Goal: Navigation & Orientation: Find specific page/section

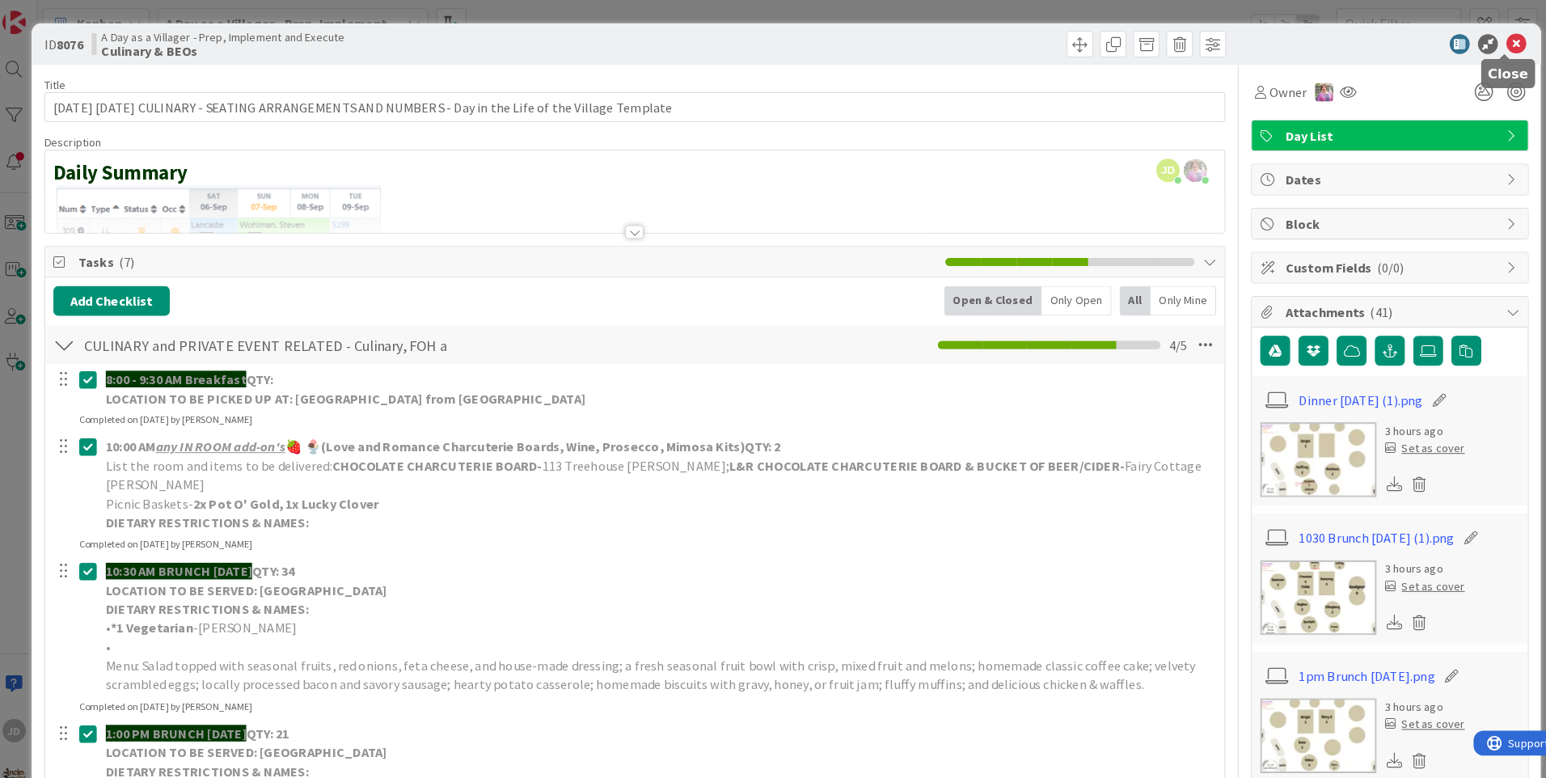
click at [1473, 49] on icon at bounding box center [1482, 42] width 19 height 19
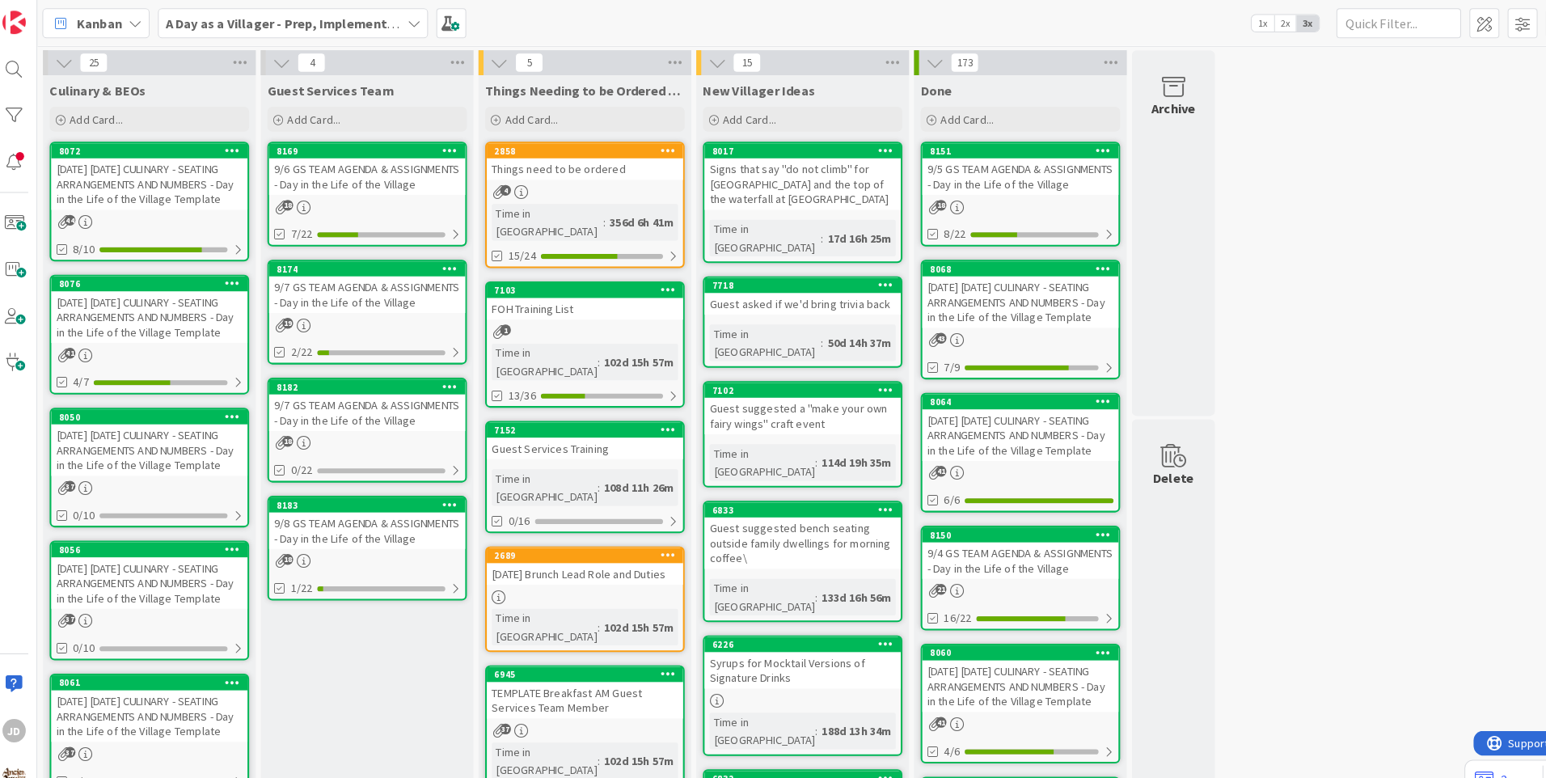
click at [438, 310] on div "19" at bounding box center [365, 316] width 191 height 14
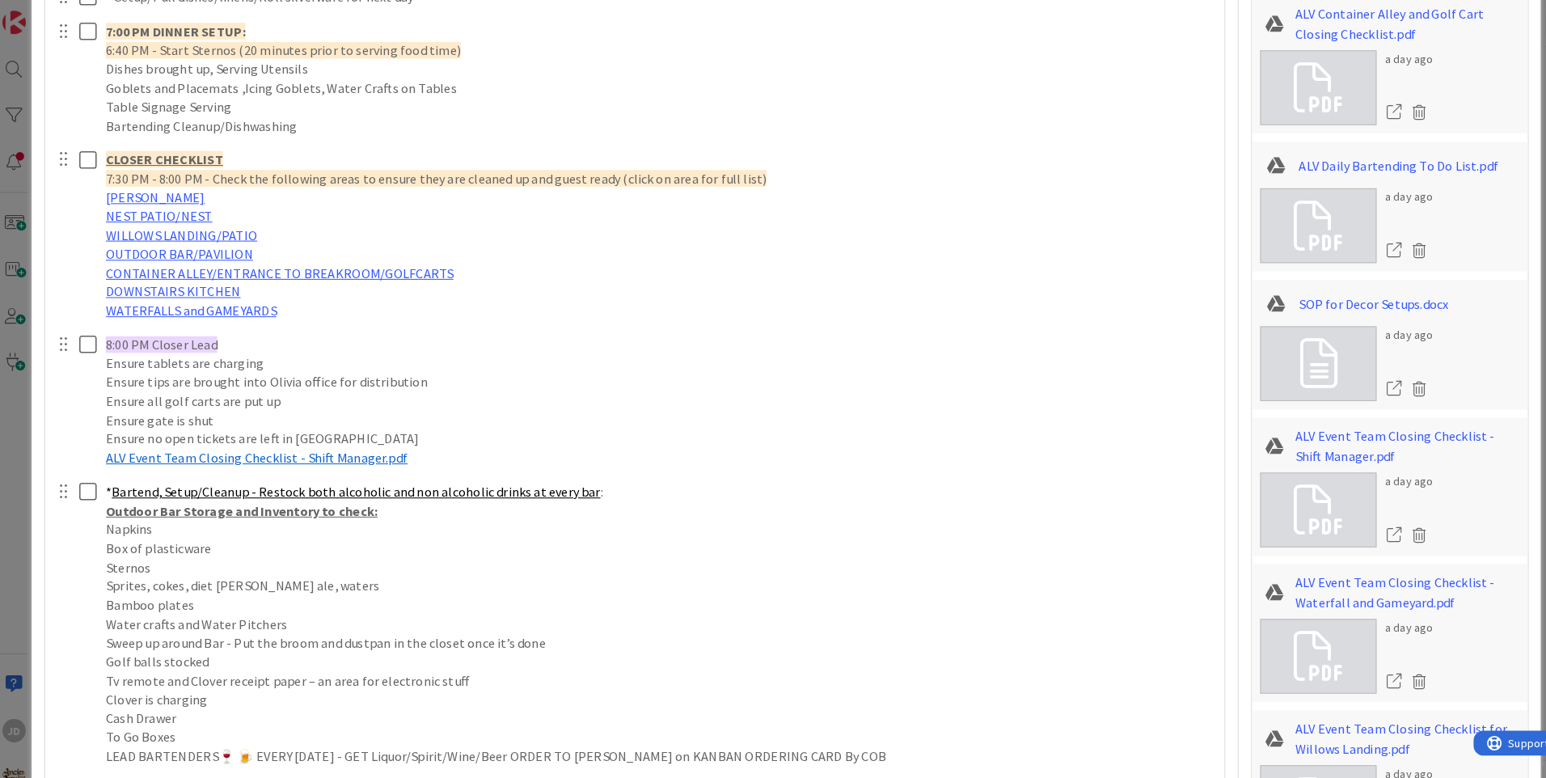
scroll to position [2203, 0]
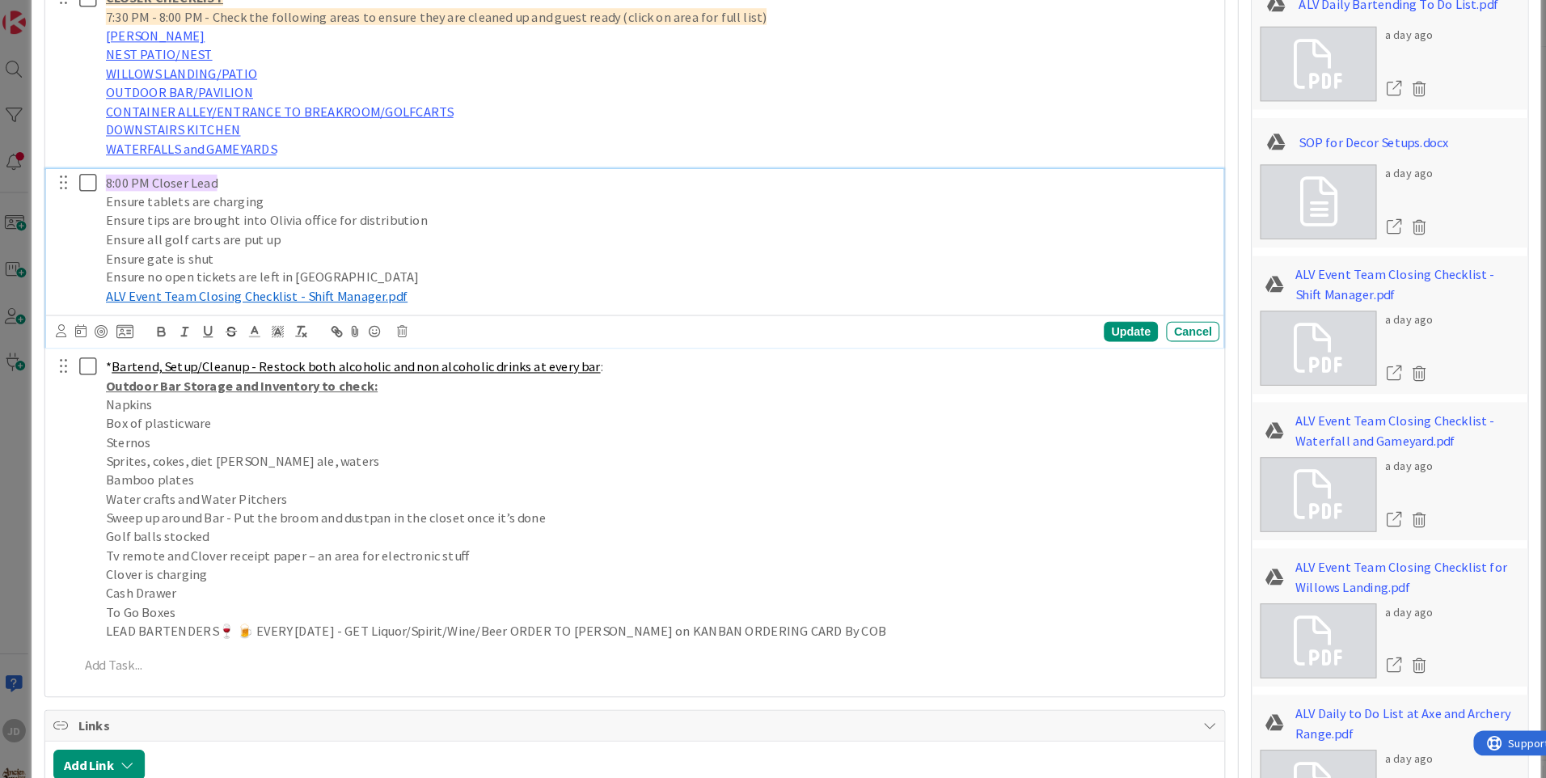
drag, startPoint x: 205, startPoint y: 213, endPoint x: 315, endPoint y: 749, distance: 546.4
click at [250, 437] on div "Guest Check in/Bartending for Check Ins 🛖 (be at [GEOGRAPHIC_DATA] prepared bet…" at bounding box center [625, 74] width 1131 height 1188
click at [763, 224] on p "Ensure all golf carts are put up" at bounding box center [649, 233] width 1077 height 19
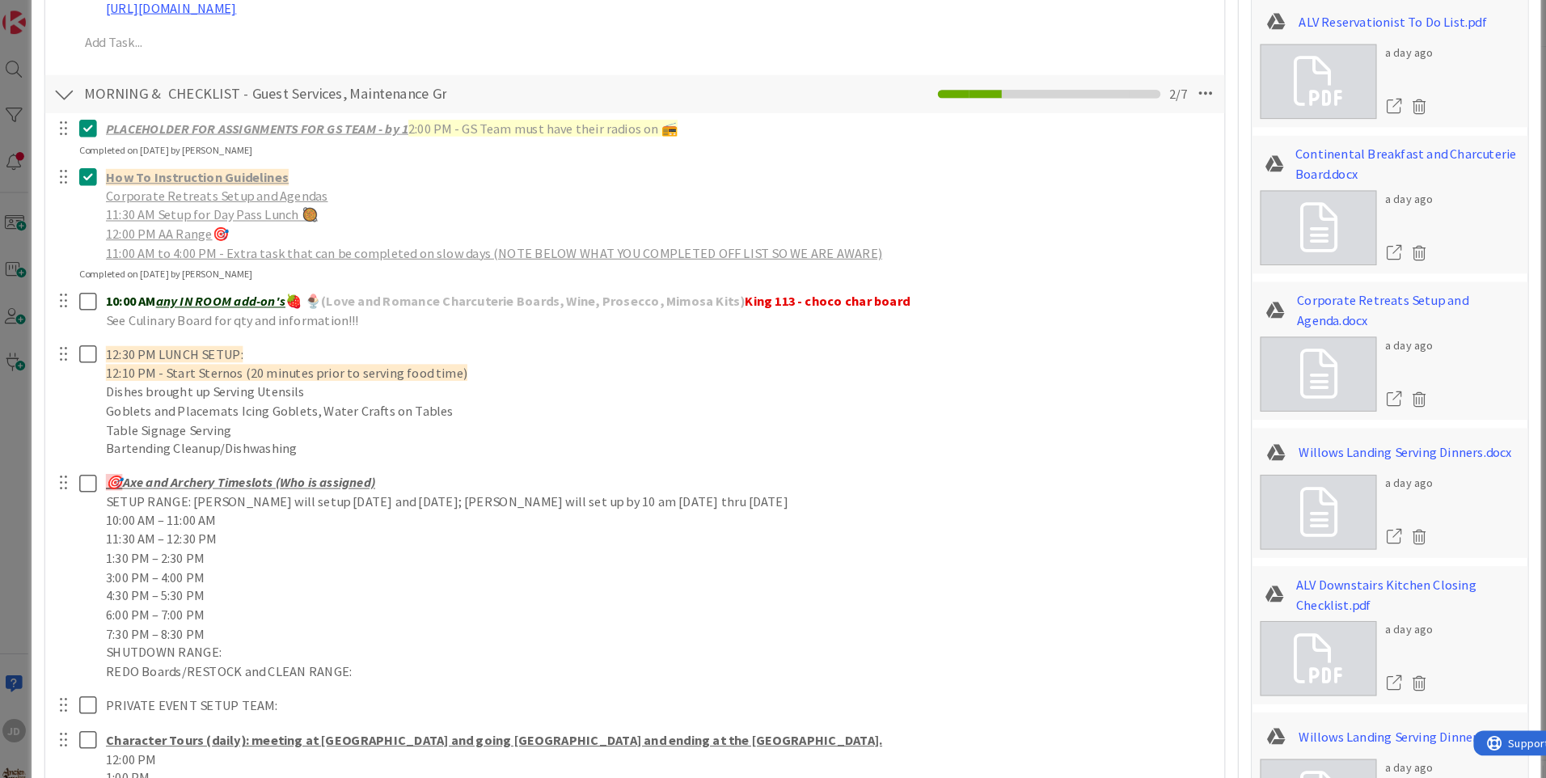
scroll to position [944, 0]
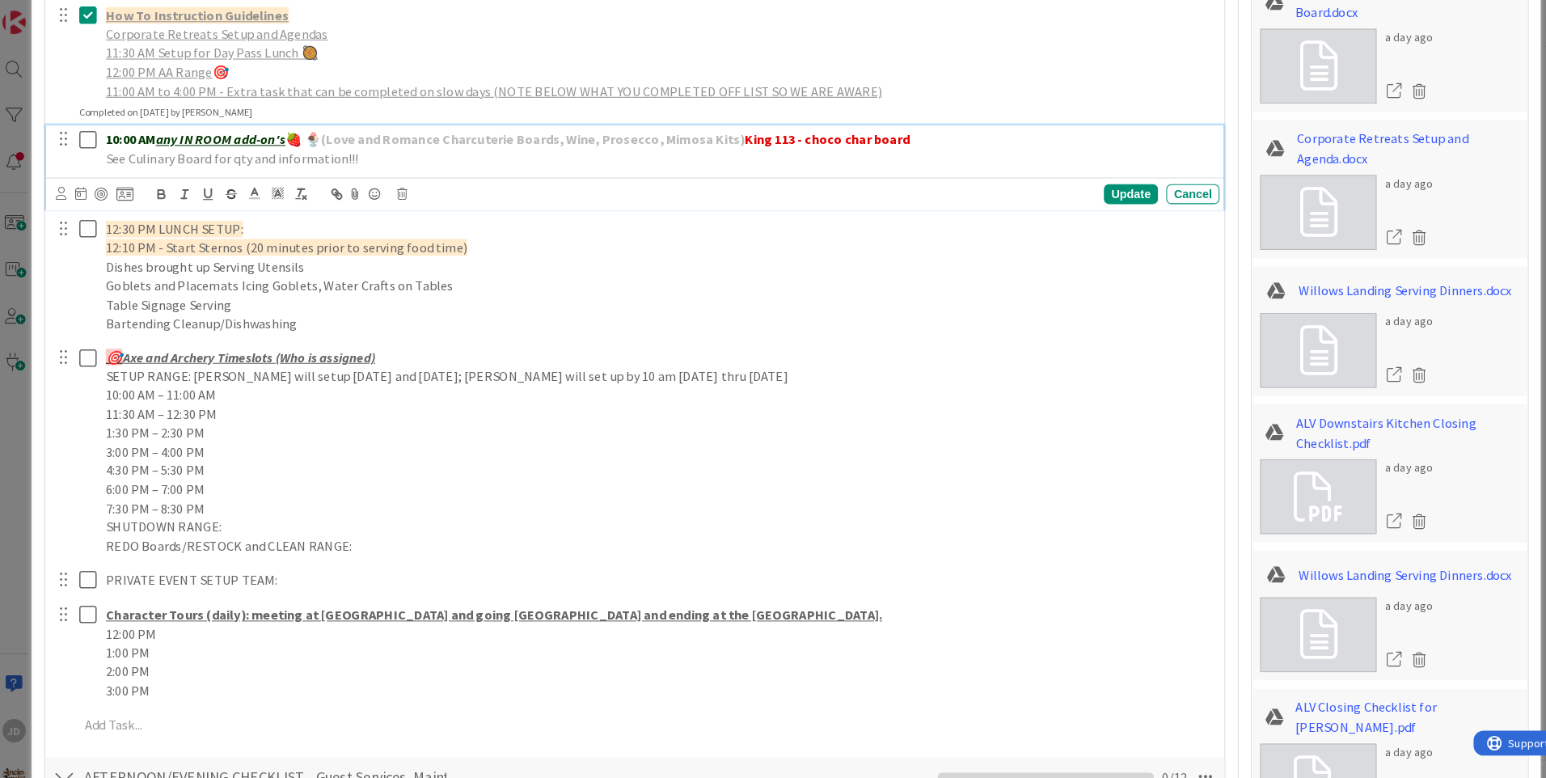
click at [90, 138] on icon at bounding box center [93, 136] width 17 height 19
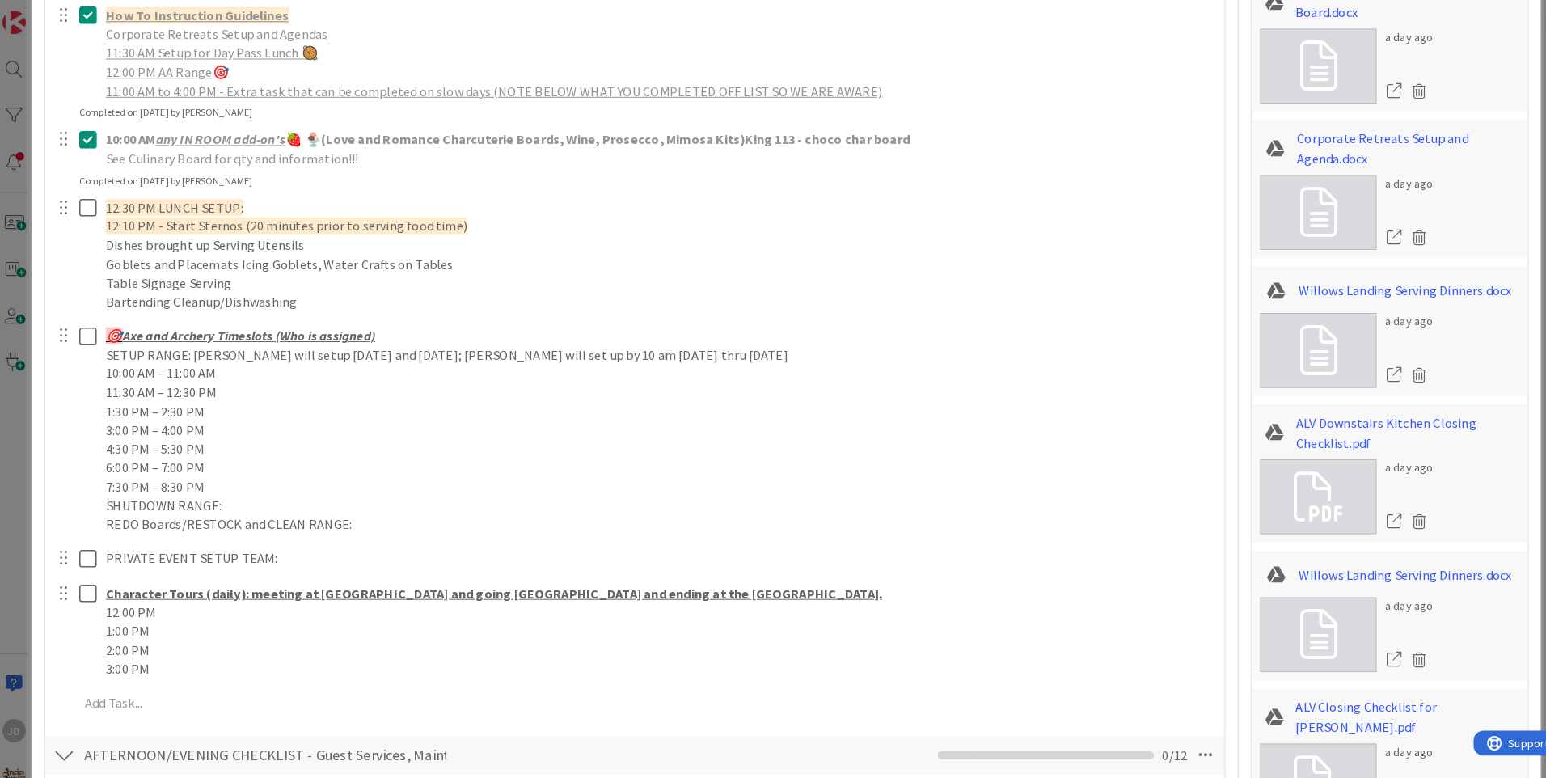
scroll to position [1259, 0]
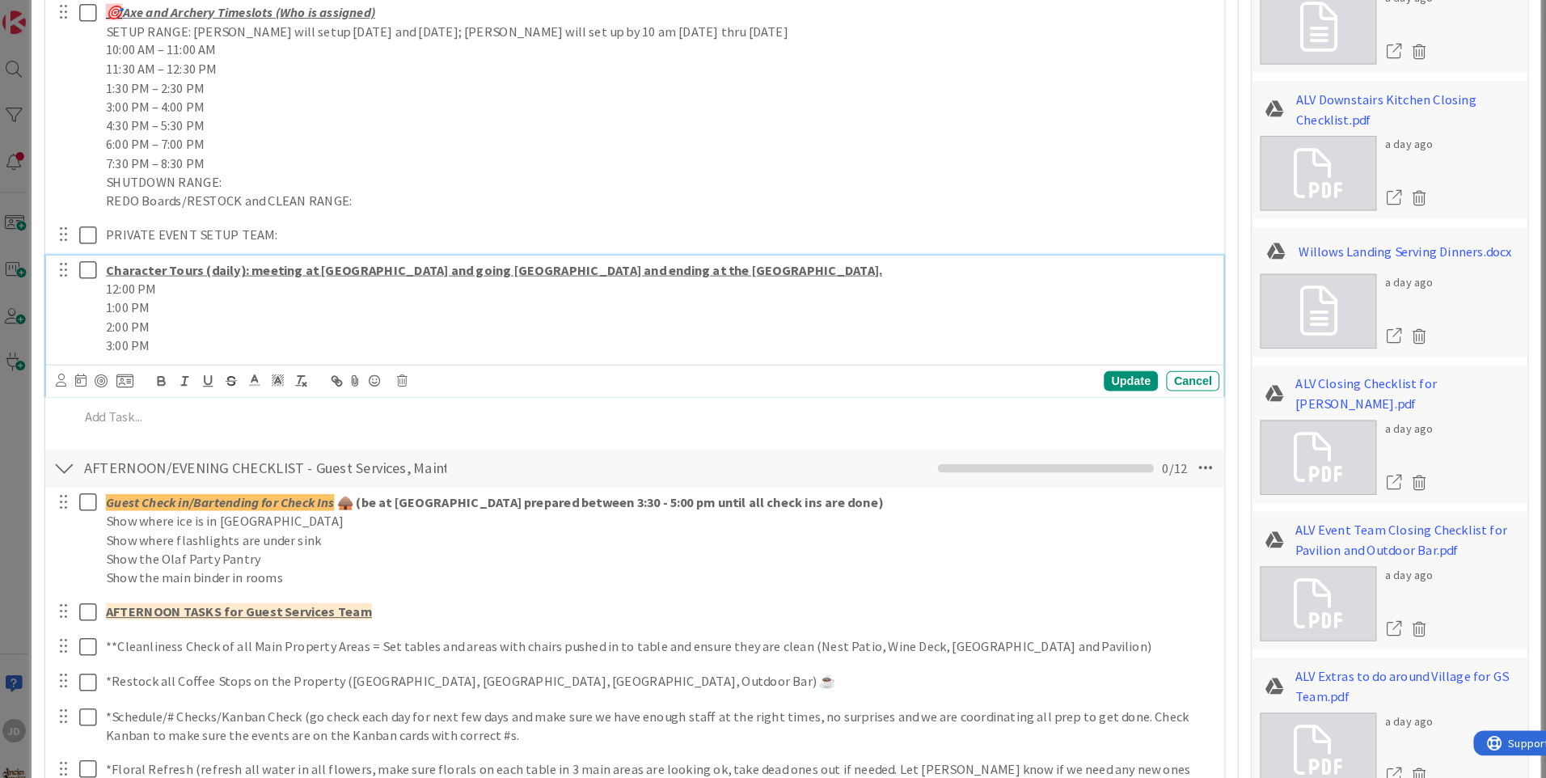
click at [90, 263] on icon at bounding box center [93, 261] width 17 height 19
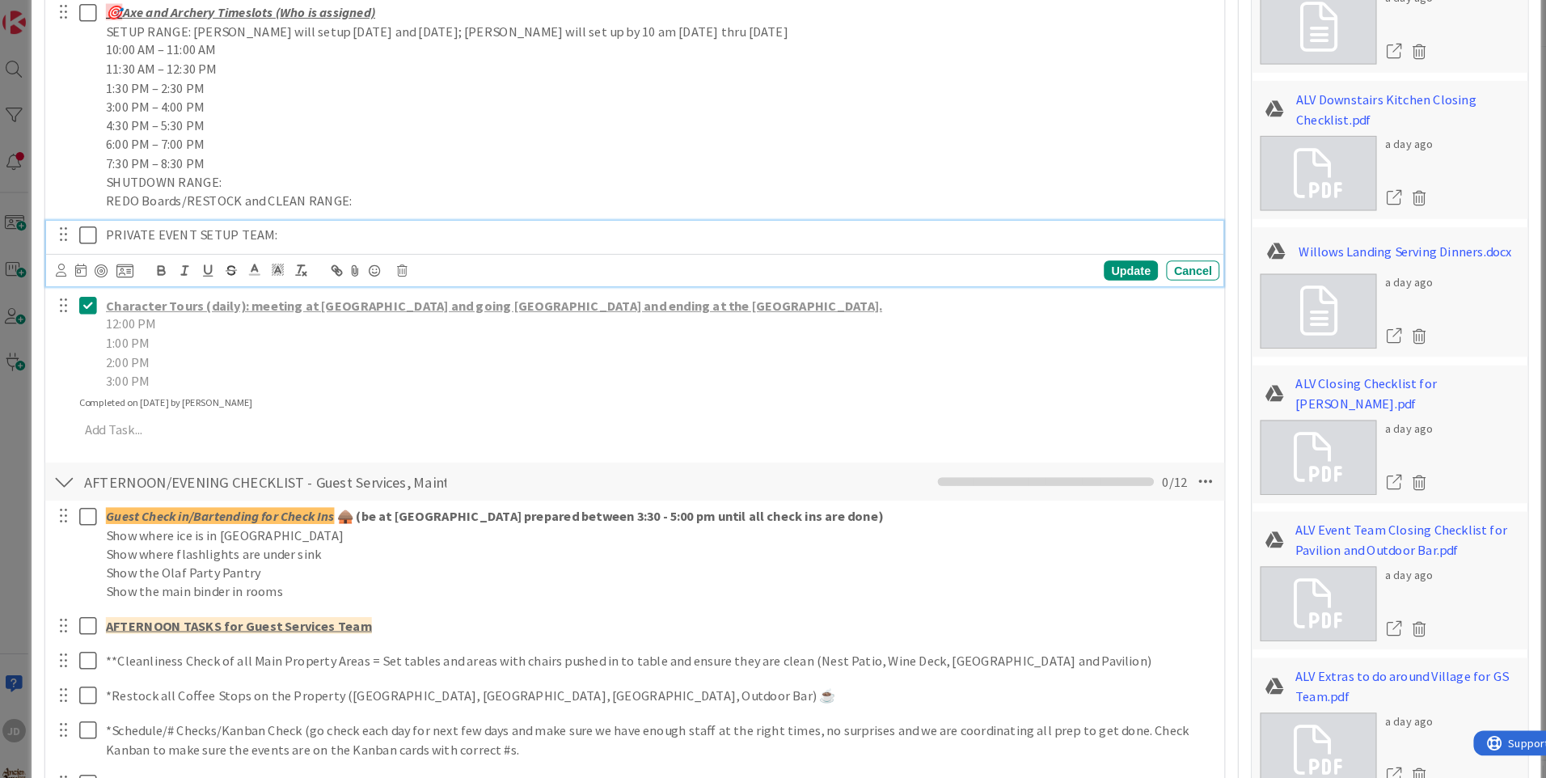
click at [95, 230] on icon at bounding box center [93, 227] width 17 height 19
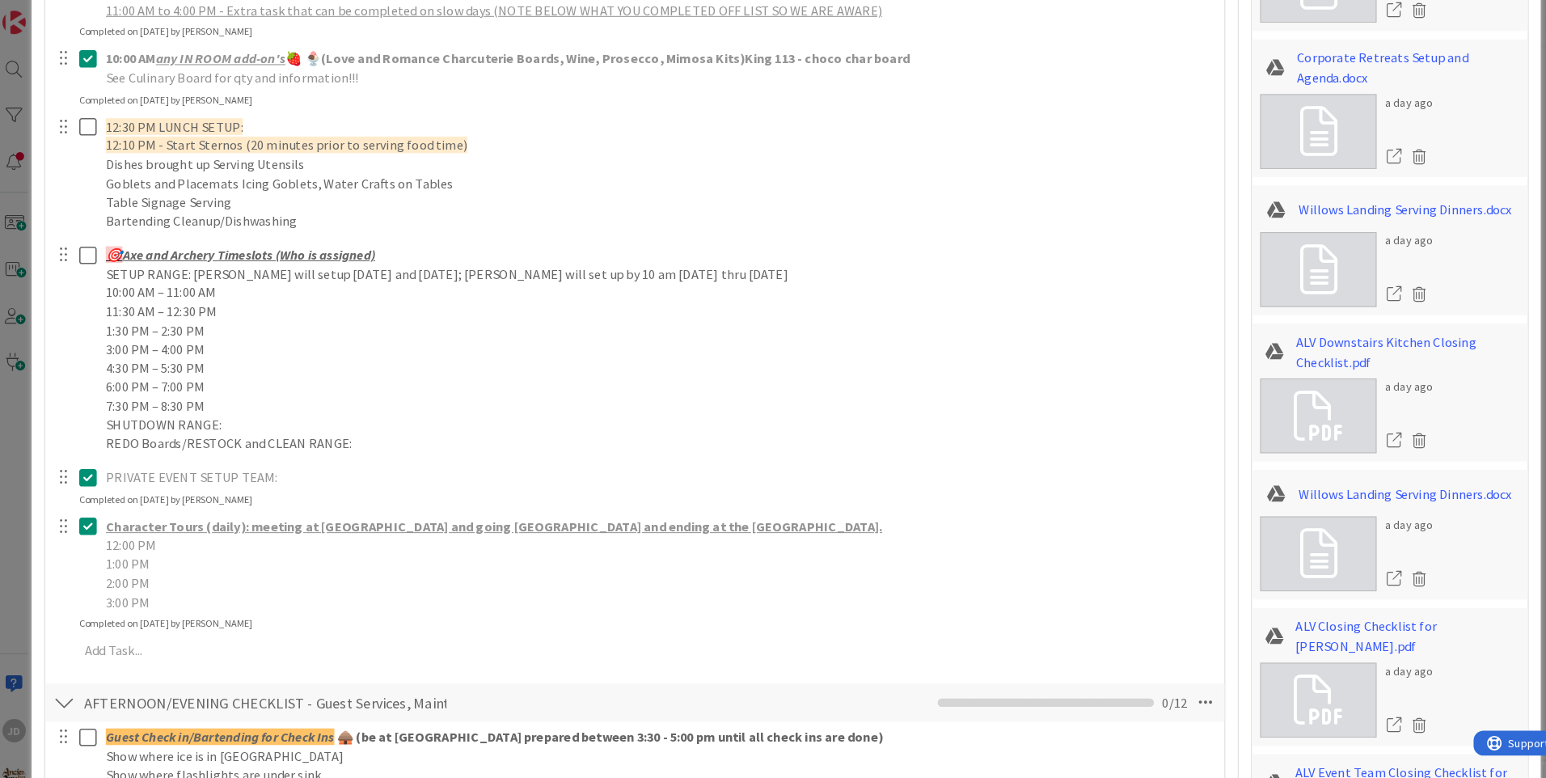
scroll to position [0, 0]
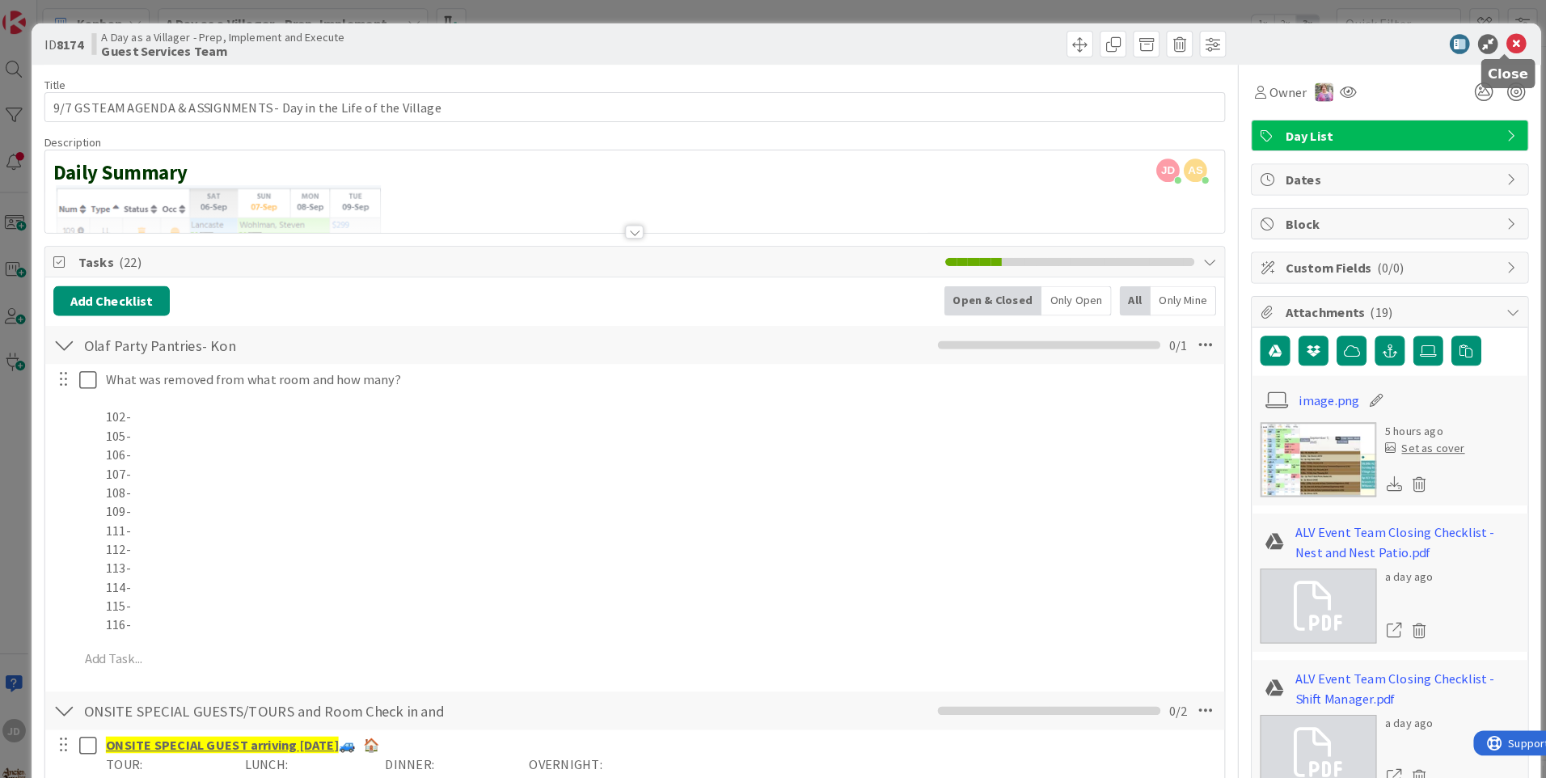
click at [1475, 41] on icon at bounding box center [1482, 42] width 19 height 19
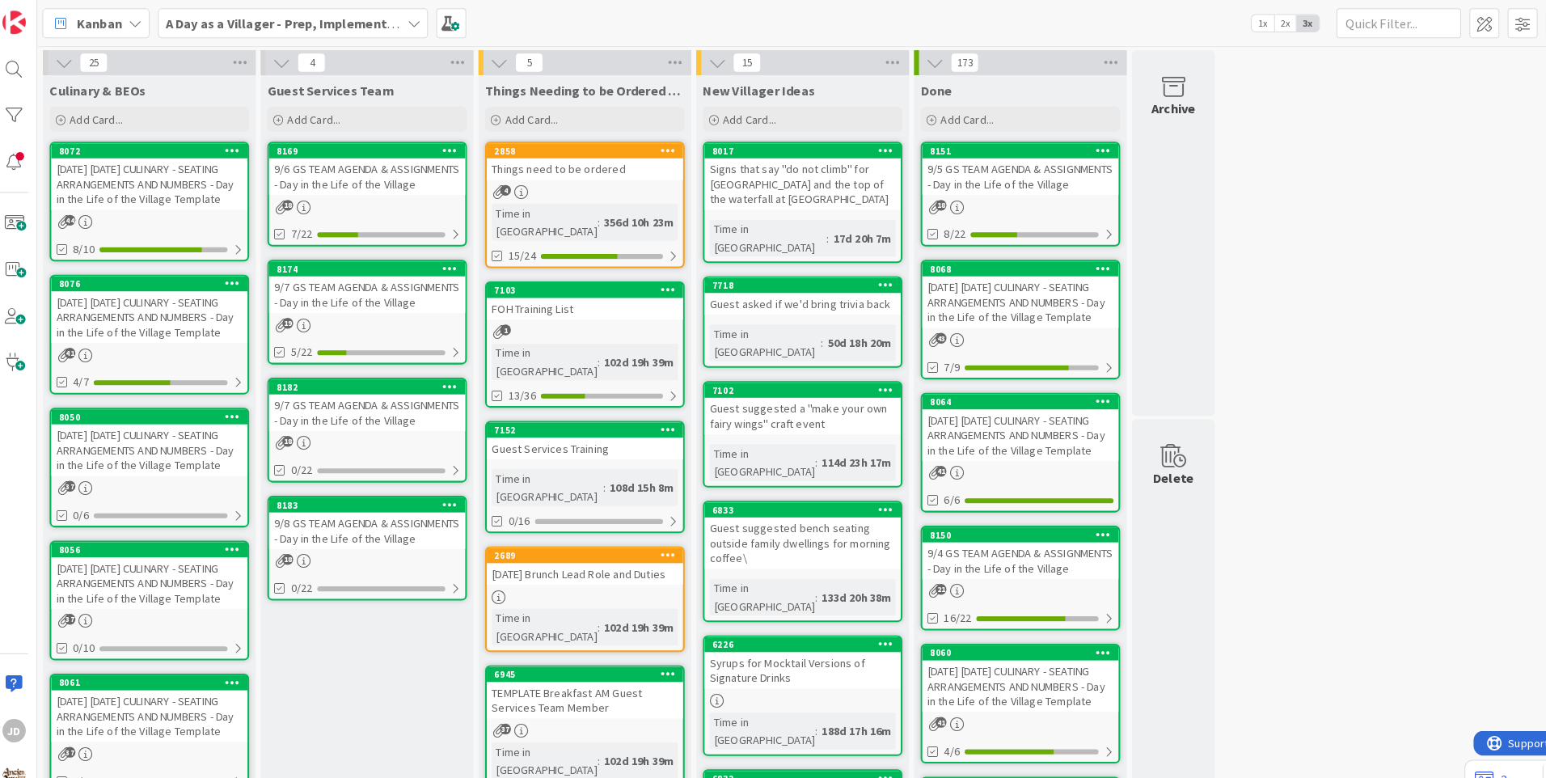
click at [333, 399] on div "9/7 GS TEAM AGENDA & ASSIGNMENTS - Day in the Life of the Village" at bounding box center [365, 401] width 191 height 36
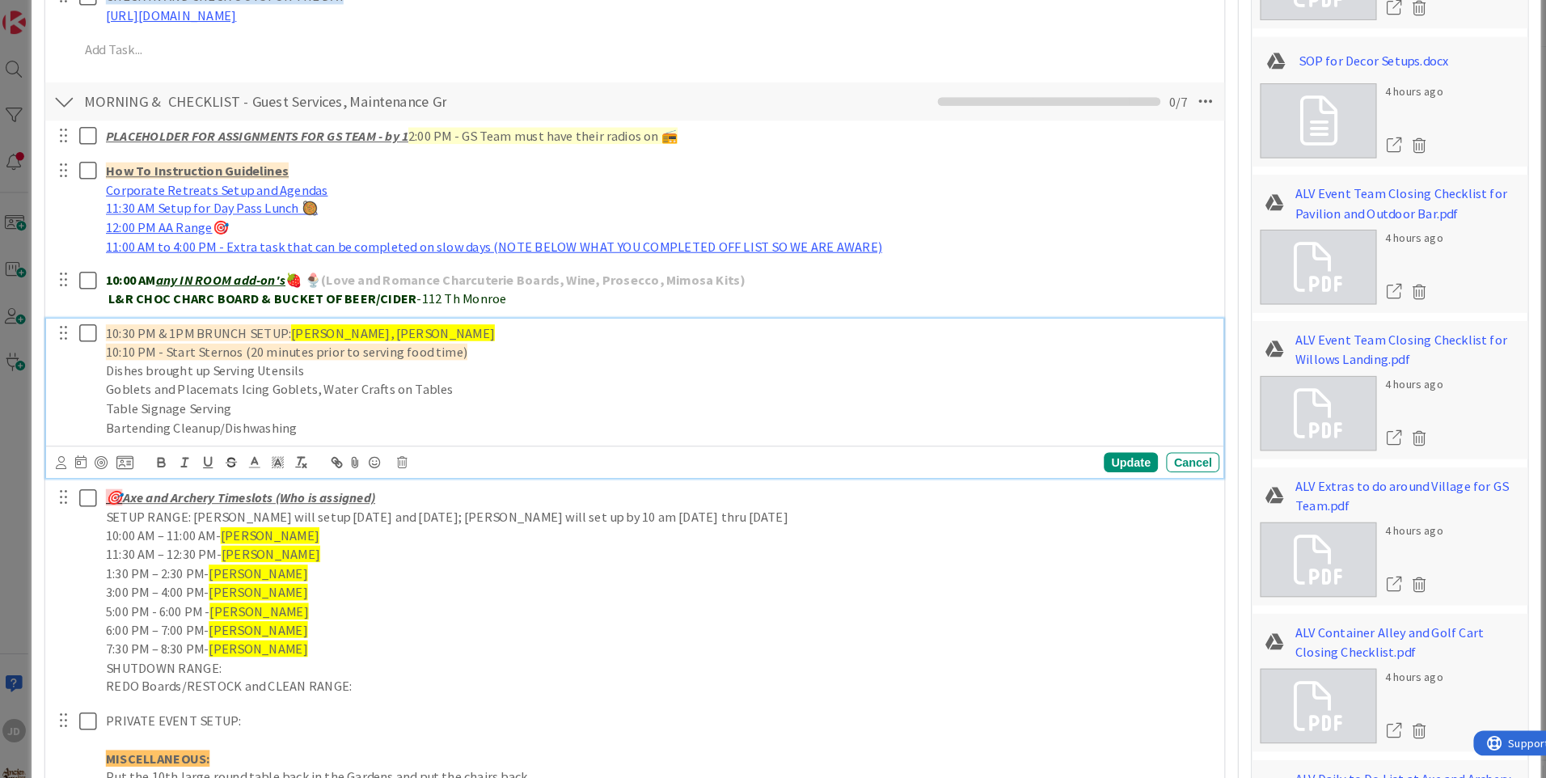
click at [98, 326] on icon at bounding box center [93, 323] width 17 height 19
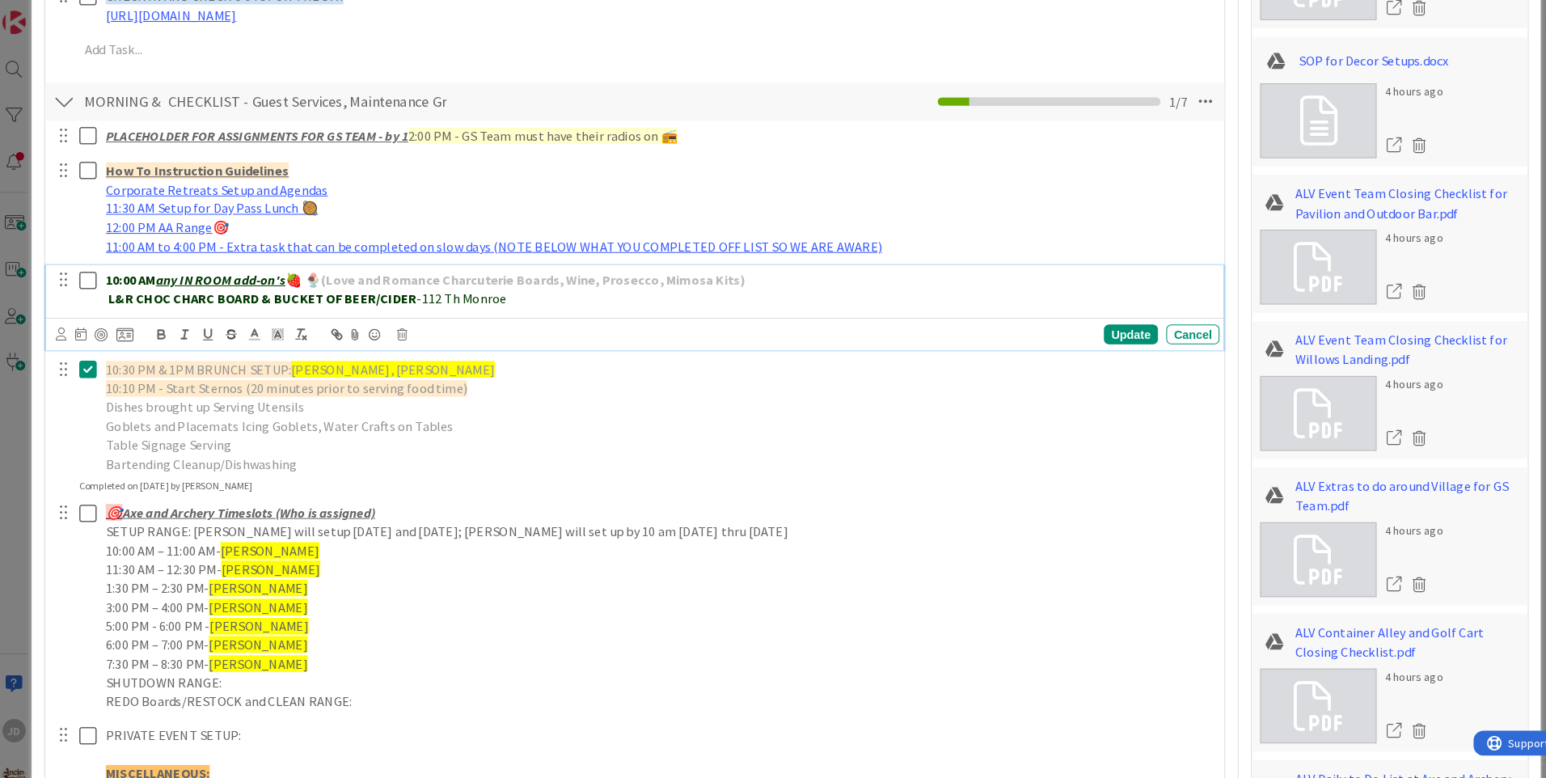
click at [92, 274] on icon at bounding box center [93, 272] width 17 height 19
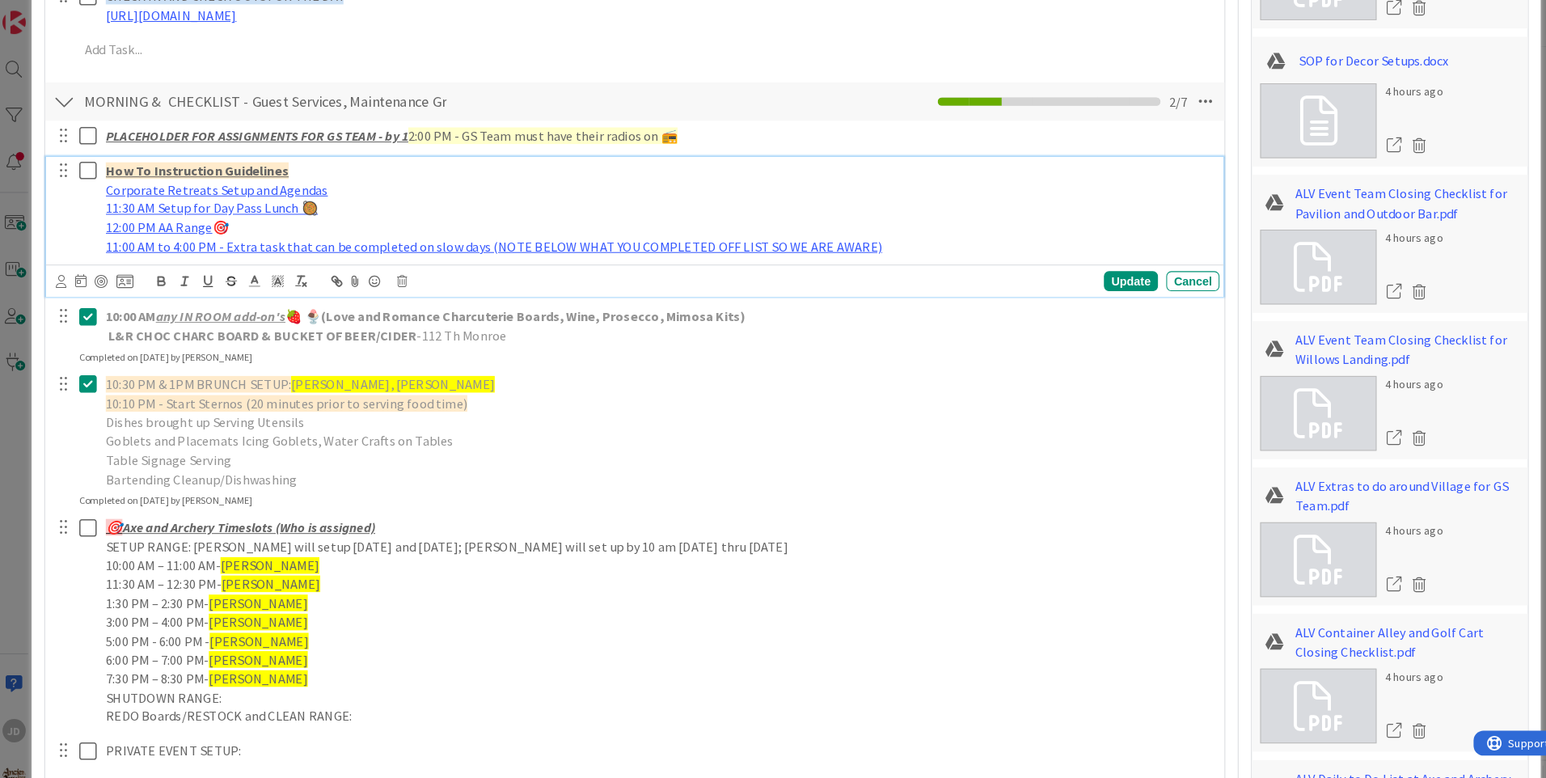
click at [91, 166] on icon at bounding box center [93, 165] width 17 height 19
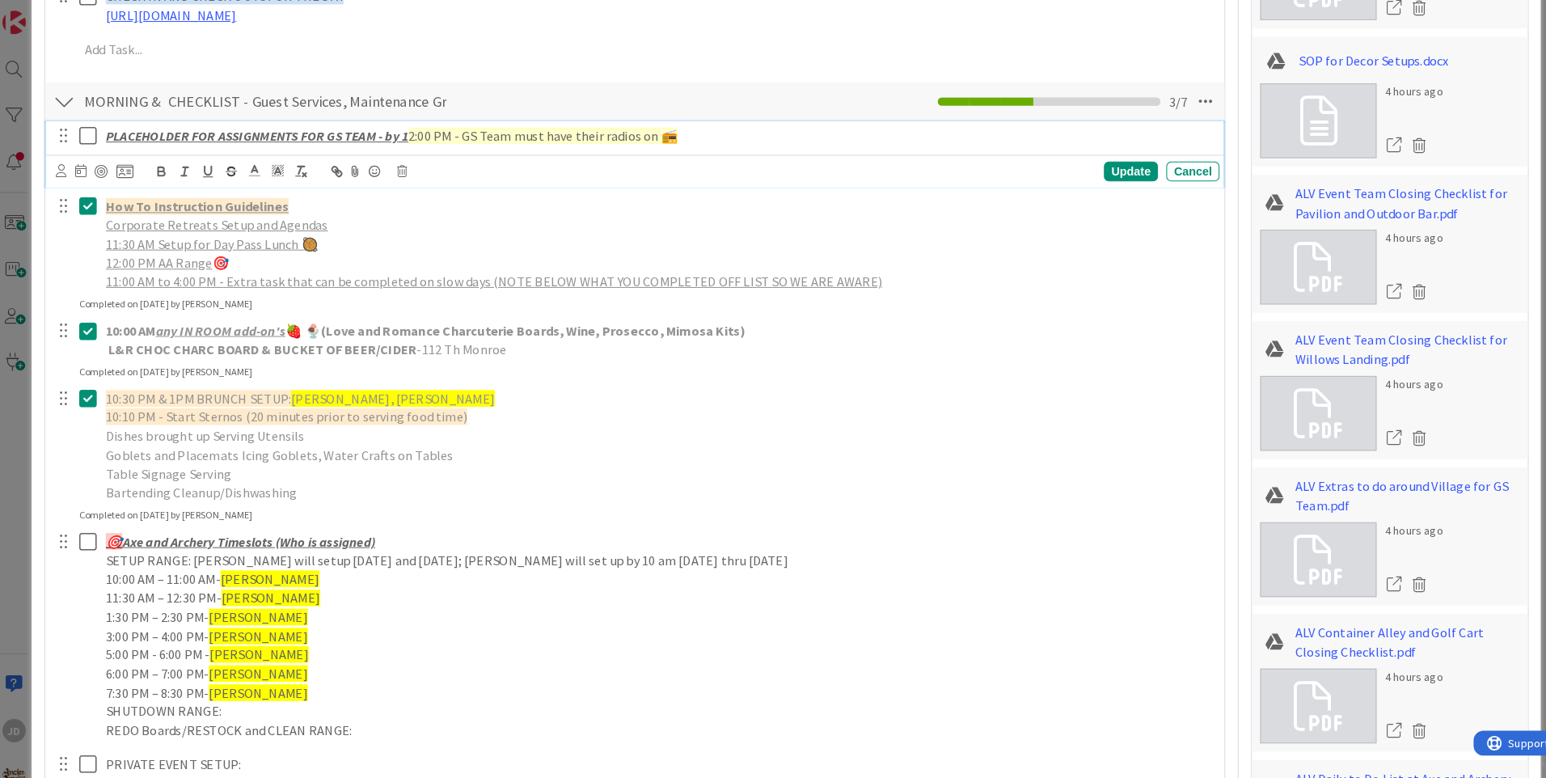
click at [95, 130] on icon at bounding box center [93, 131] width 17 height 19
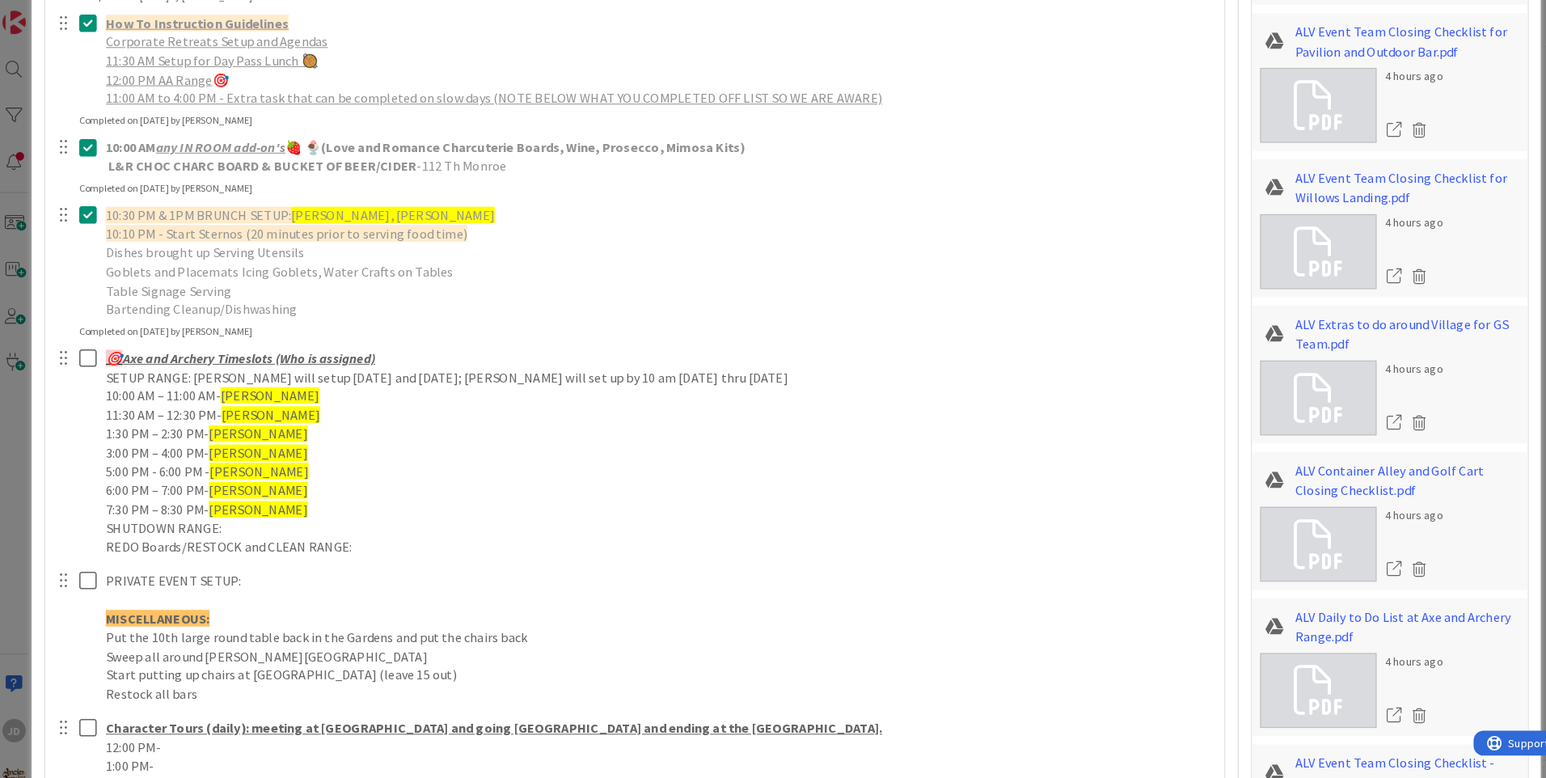
scroll to position [944, 0]
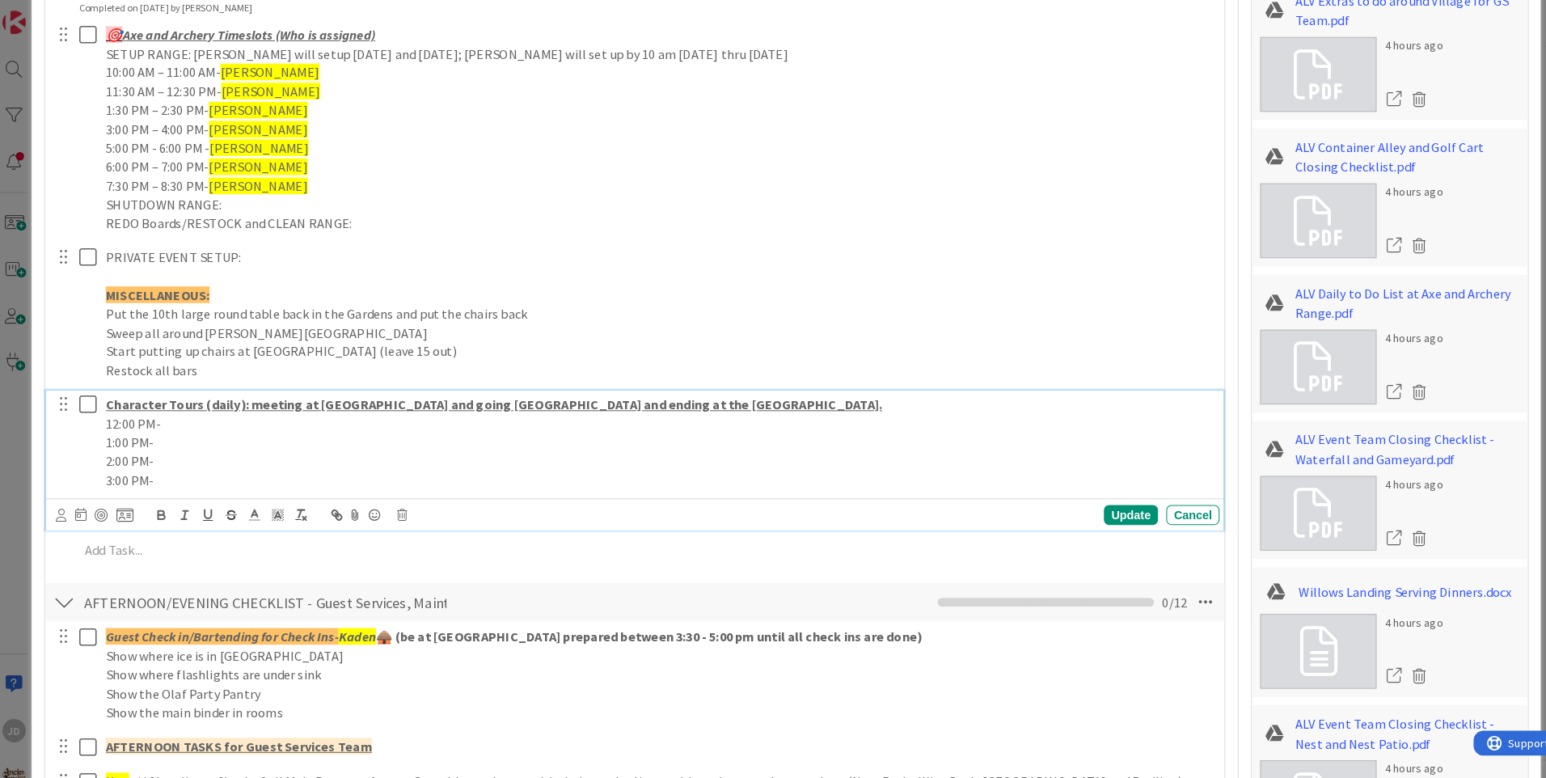
click at [95, 397] on icon at bounding box center [93, 393] width 17 height 19
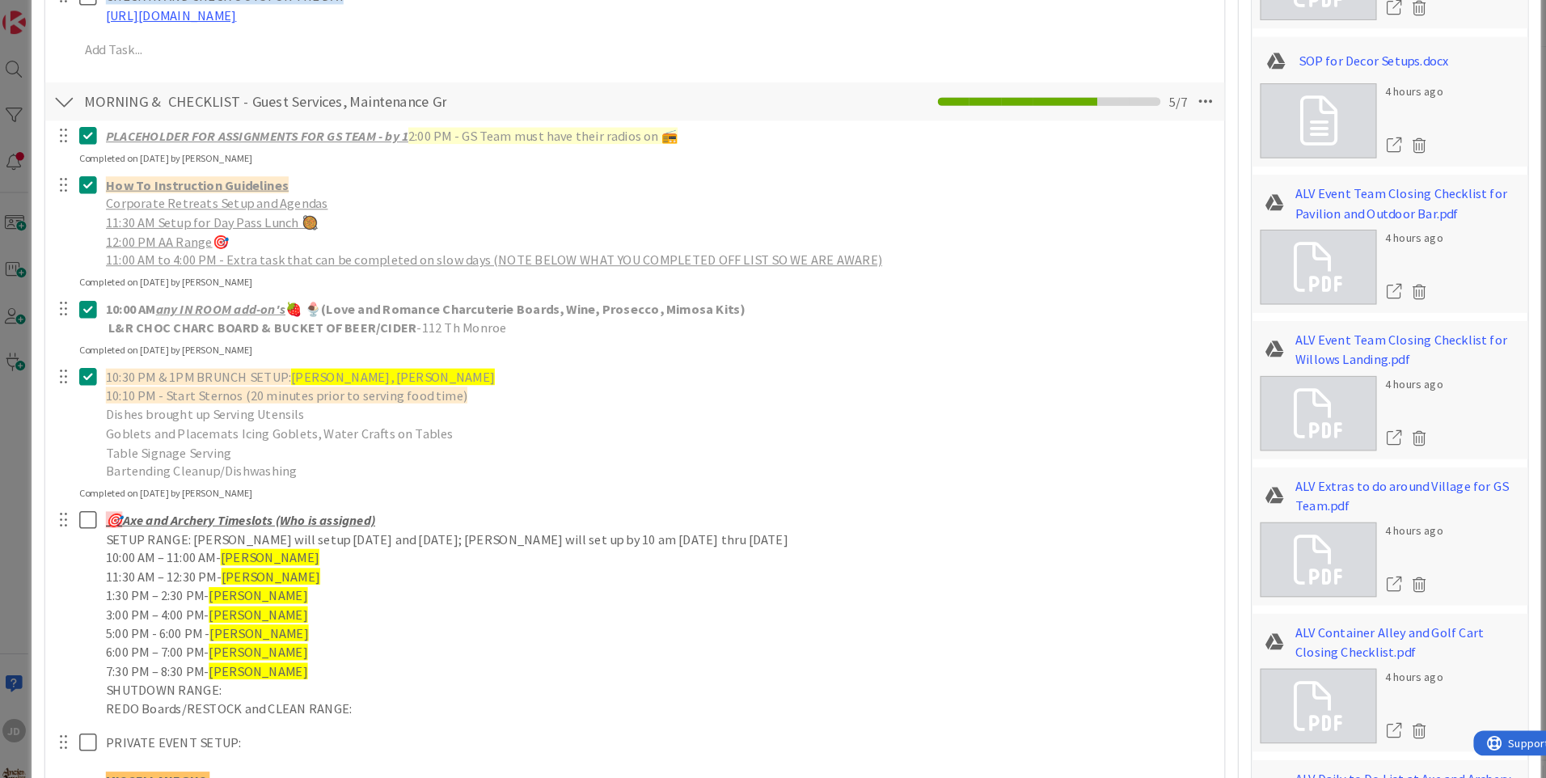
scroll to position [0, 0]
